Goal: Check status: Check status

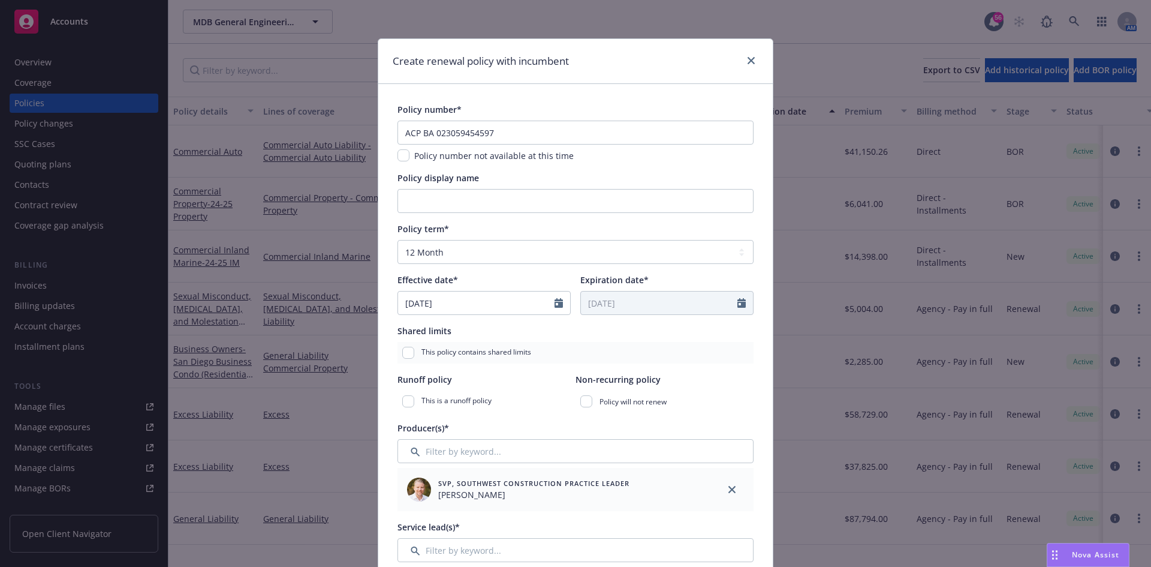
select select "12"
